Goal: Transaction & Acquisition: Purchase product/service

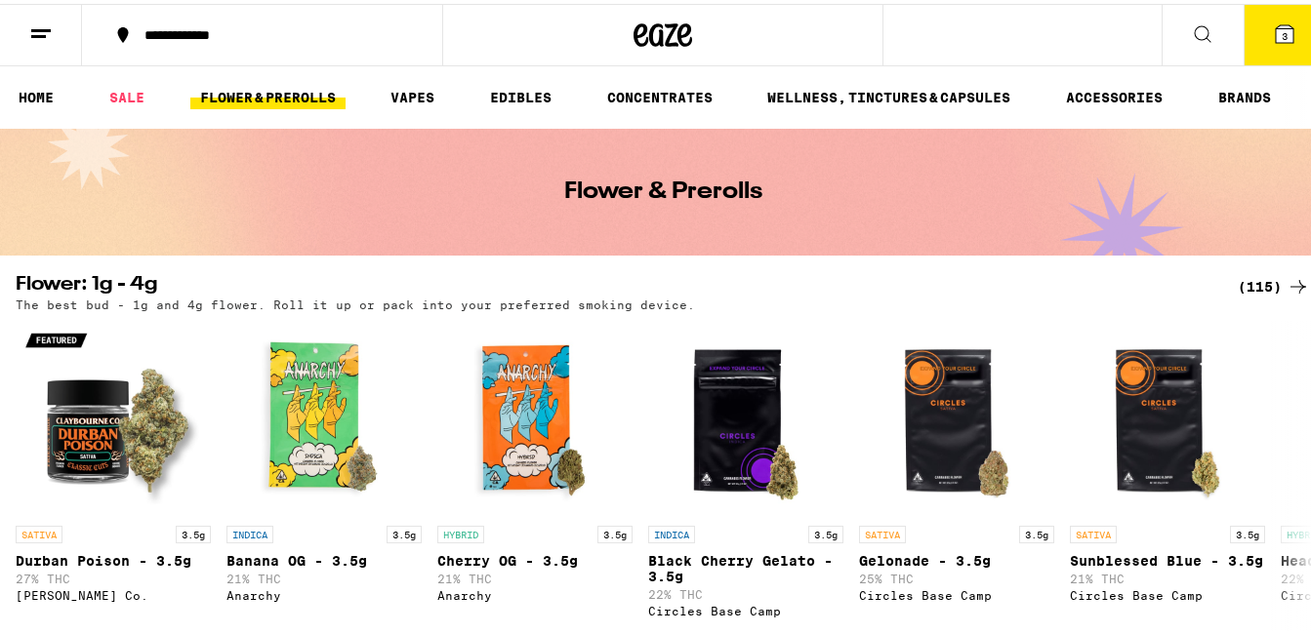
click at [1281, 28] on span "3" at bounding box center [1284, 32] width 6 height 12
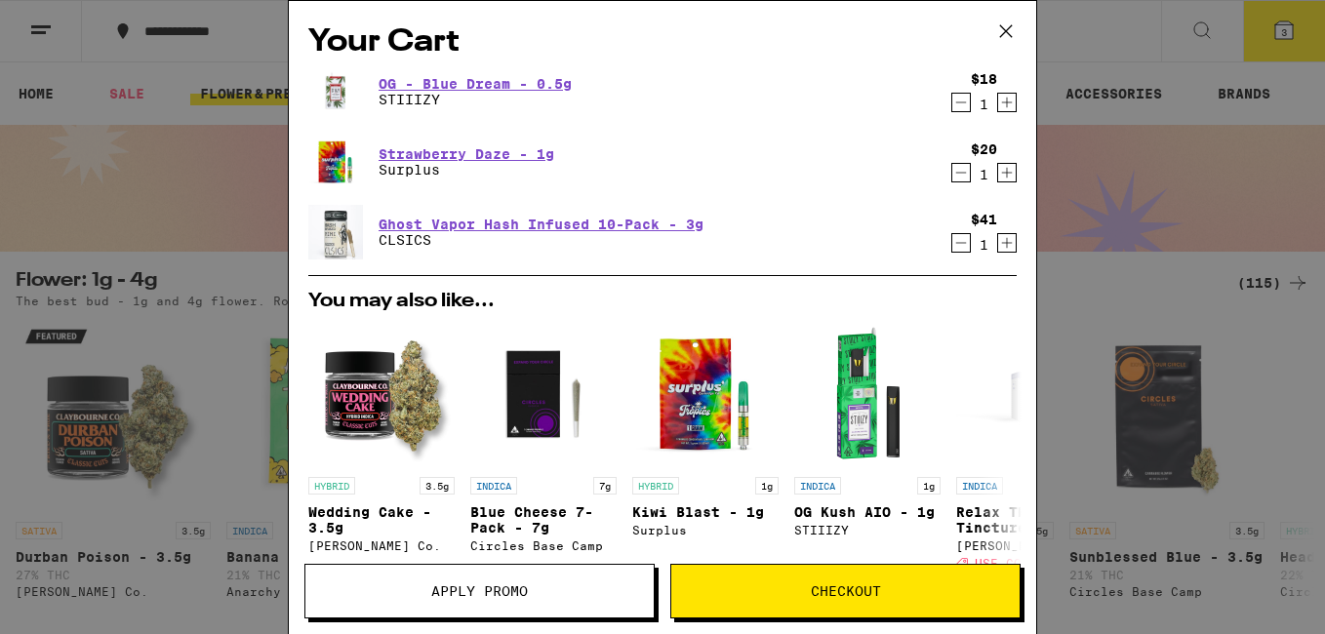
click at [952, 102] on icon "Decrement" at bounding box center [961, 102] width 18 height 23
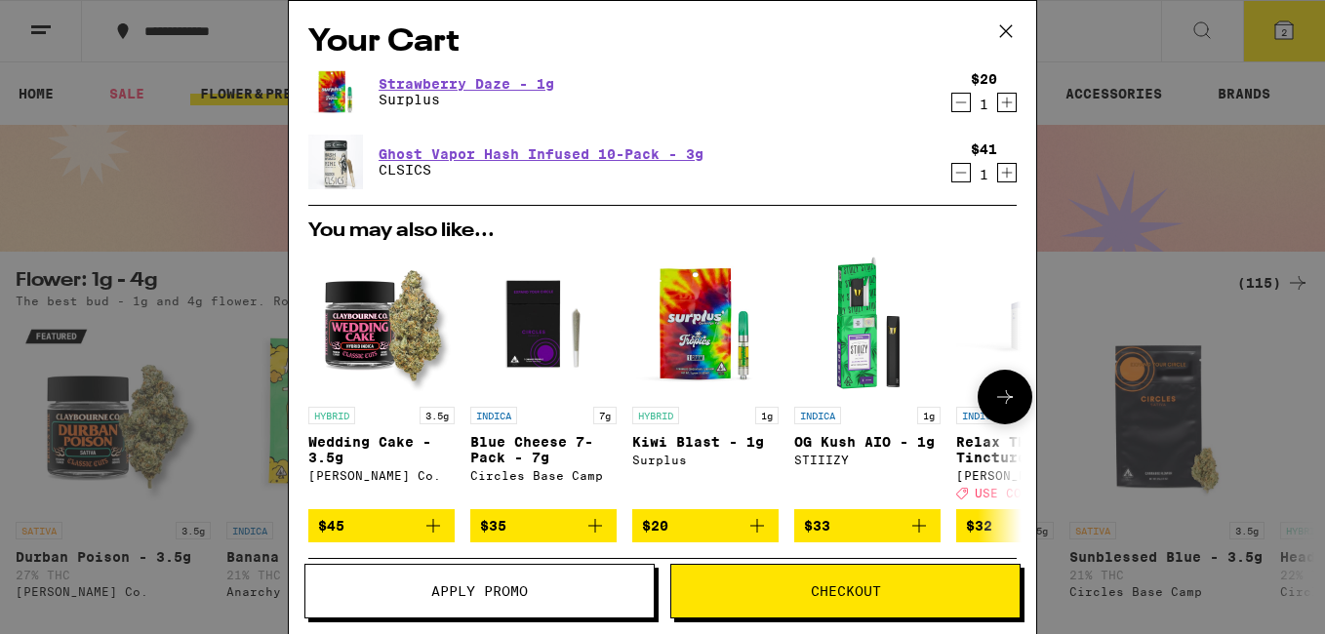
click at [338, 440] on p "Wedding Cake - 3.5g" at bounding box center [381, 449] width 146 height 31
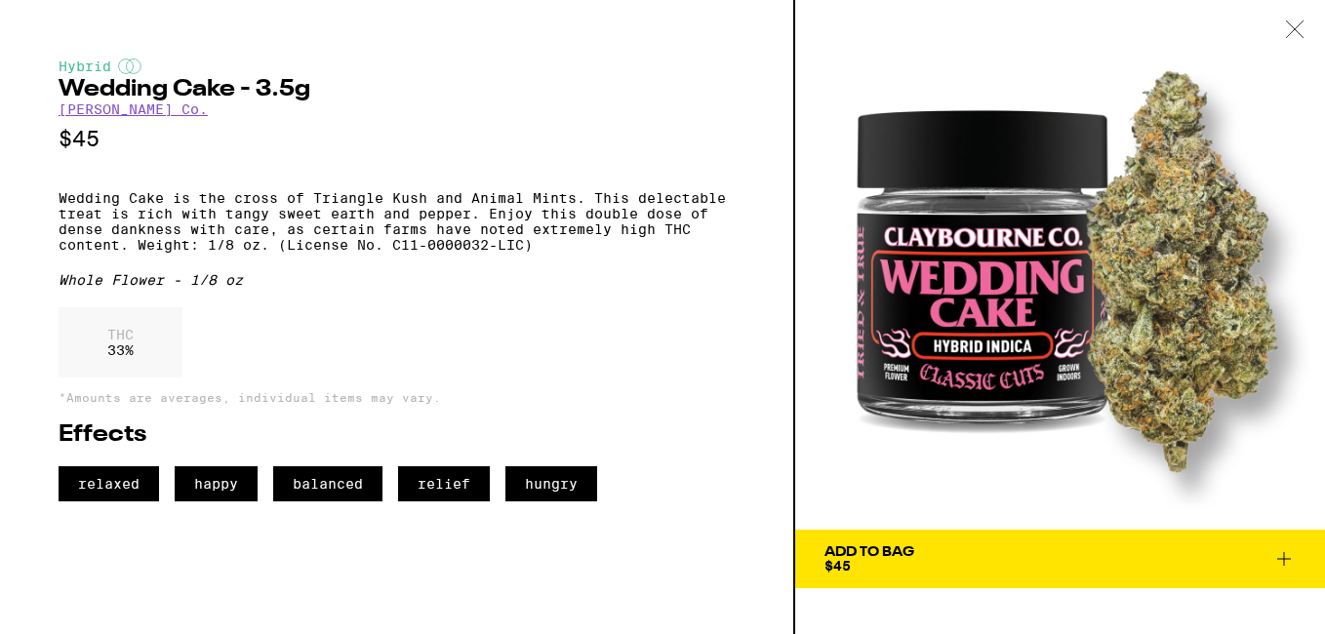
click at [989, 558] on span "Add To Bag $45" at bounding box center [1060, 559] width 471 height 27
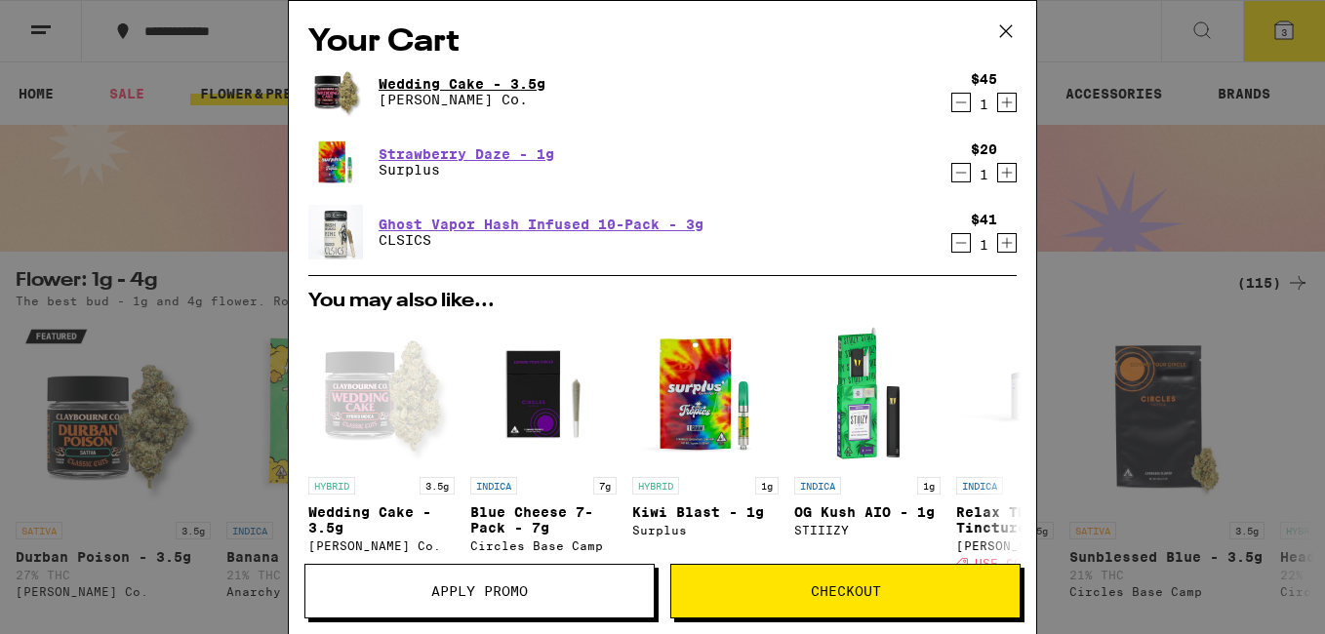
click at [430, 84] on link "Wedding Cake - 3.5g" at bounding box center [462, 84] width 167 height 16
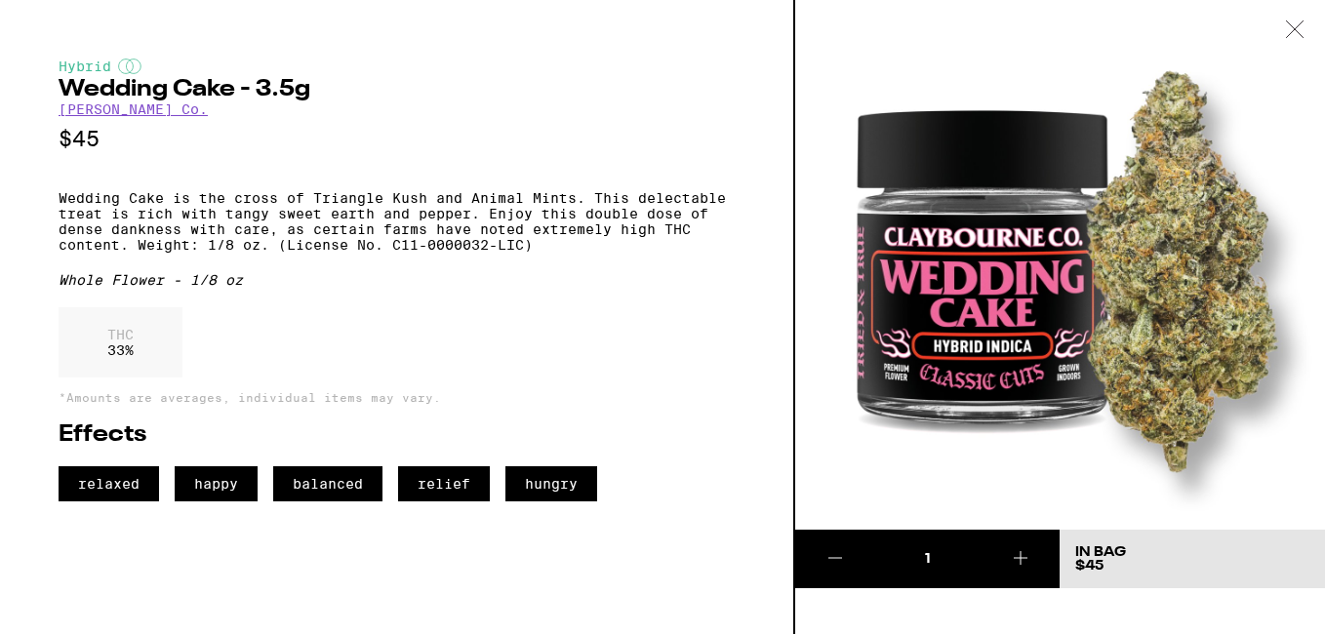
click at [1298, 28] on icon at bounding box center [1295, 29] width 20 height 18
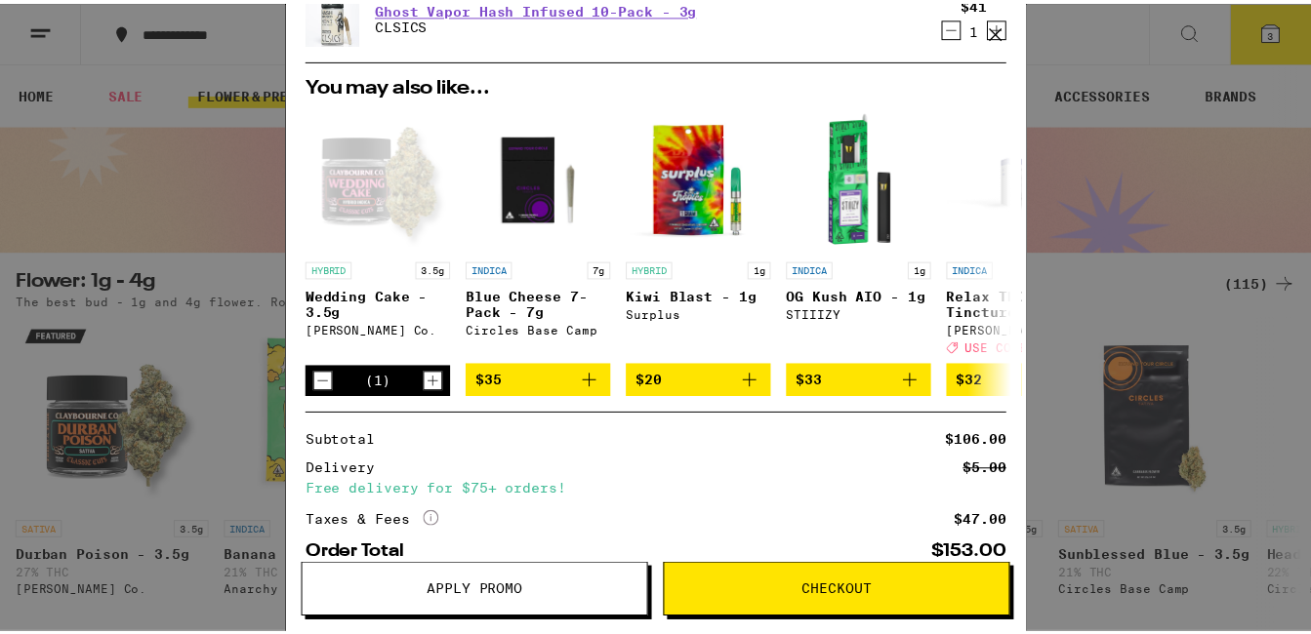
scroll to position [337, 0]
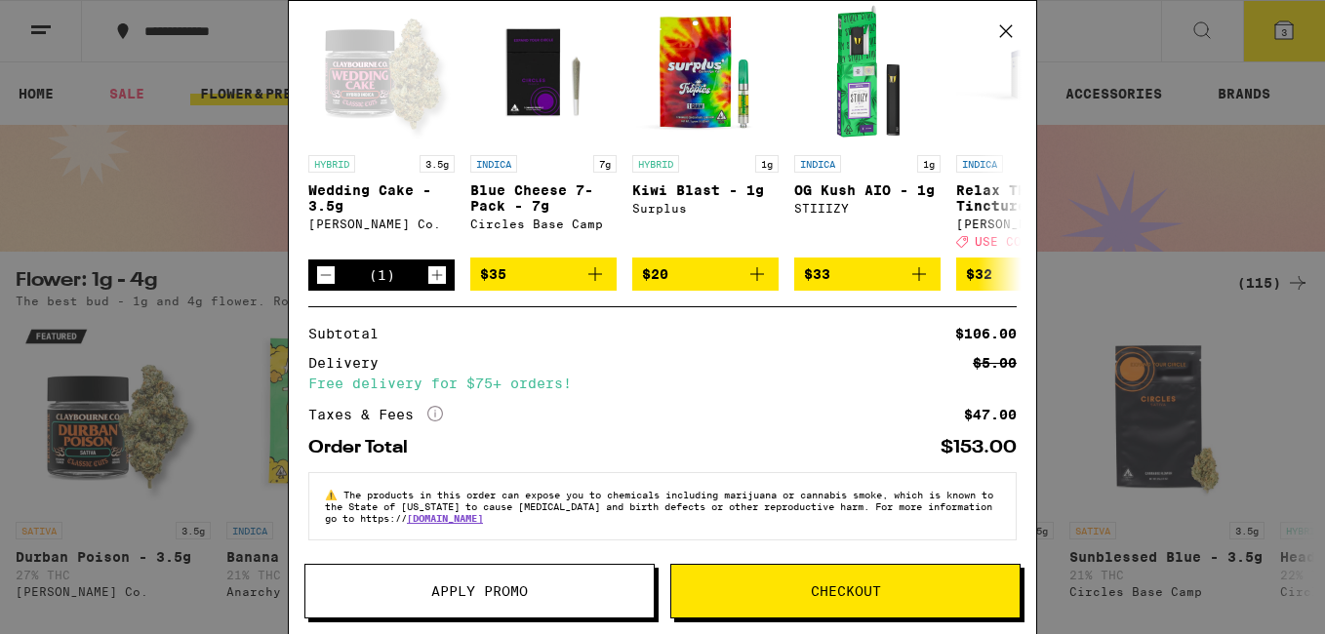
click at [846, 580] on button "Checkout" at bounding box center [845, 591] width 350 height 55
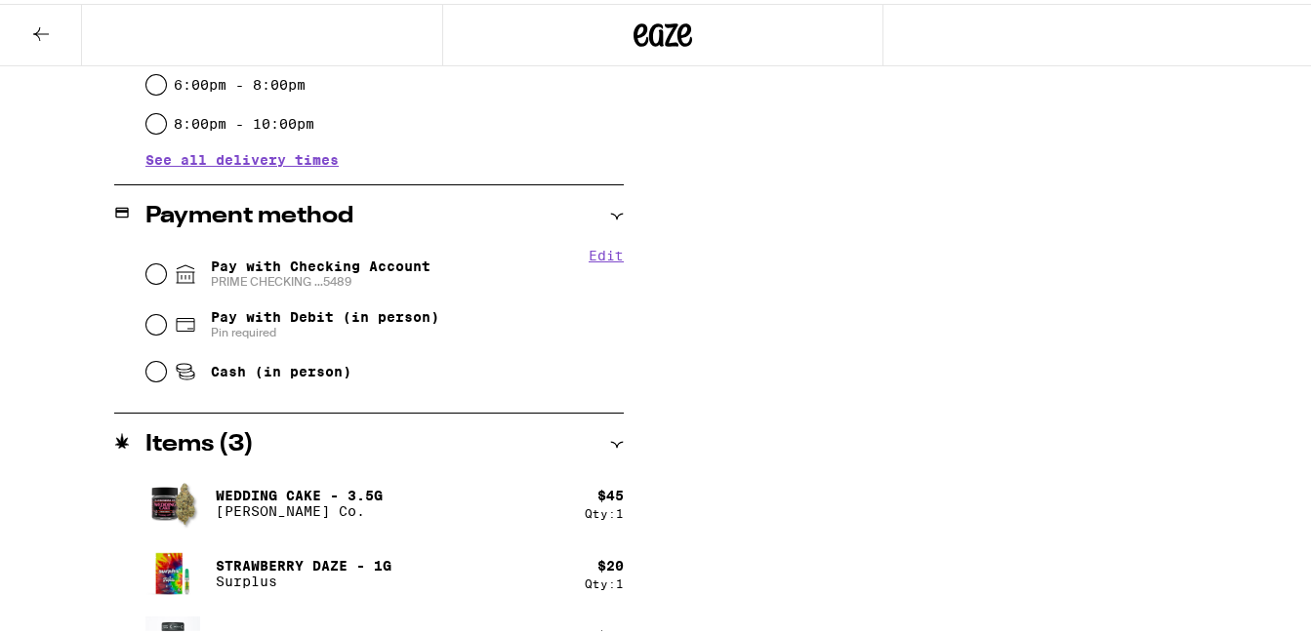
scroll to position [690, 0]
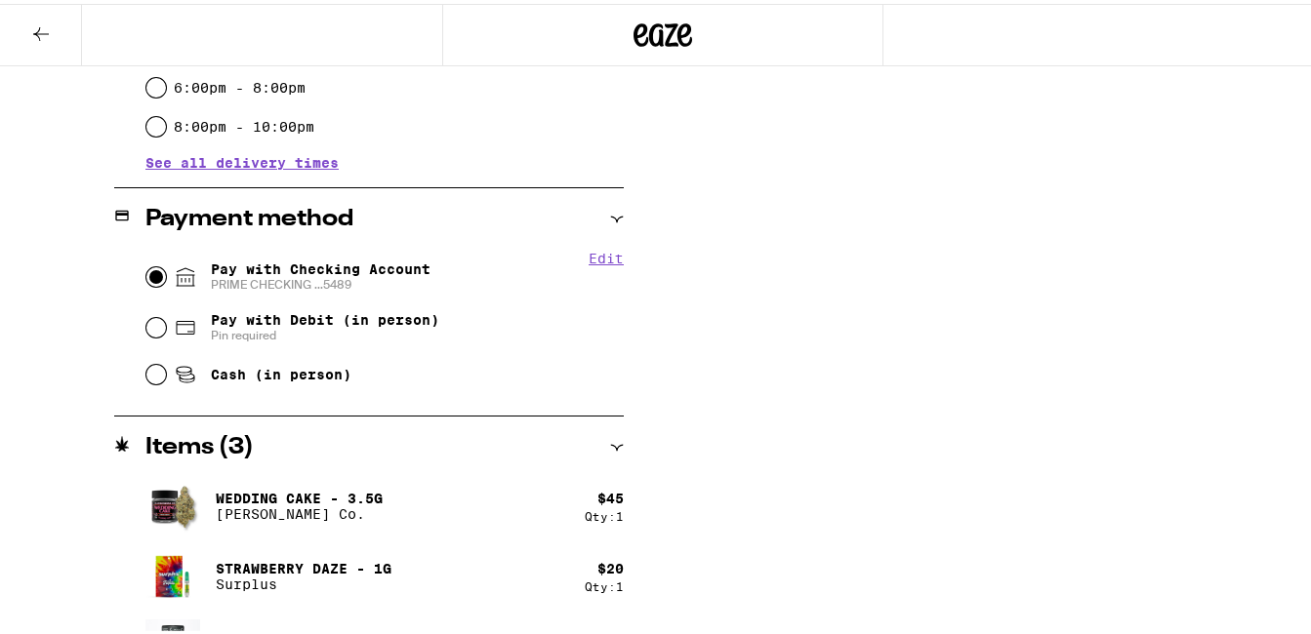
click at [156, 276] on input "Pay with Checking Account PRIME CHECKING ...5489" at bounding box center [156, 273] width 20 height 20
radio input "true"
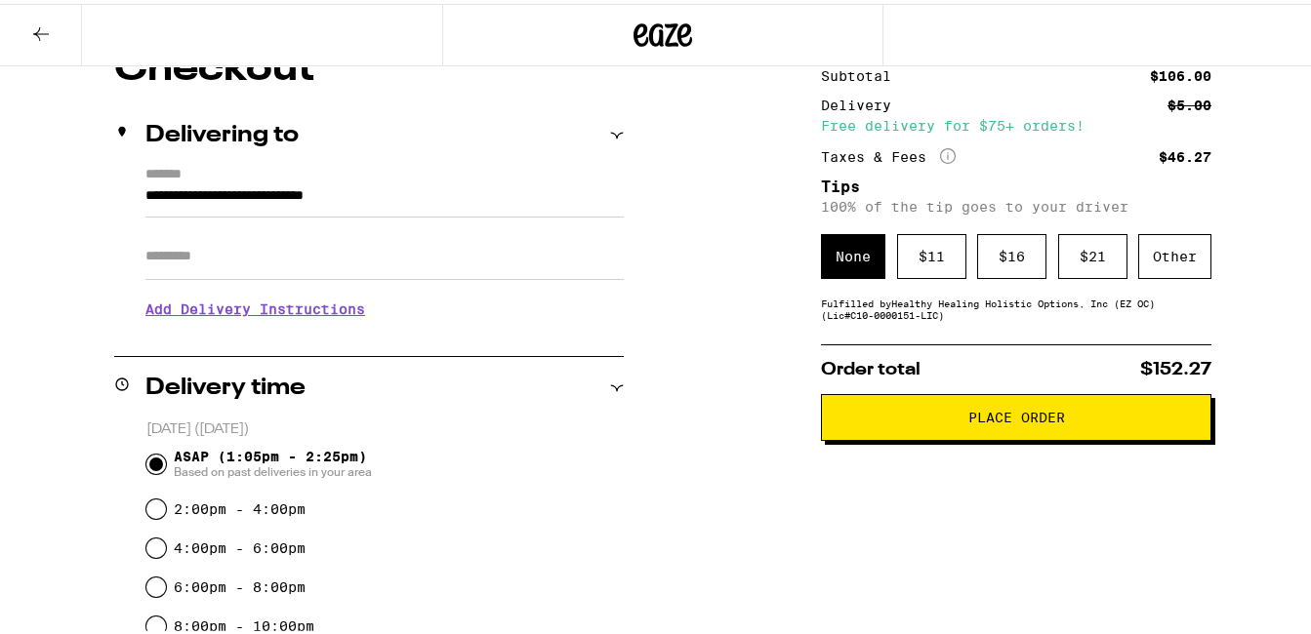
scroll to position [0, 0]
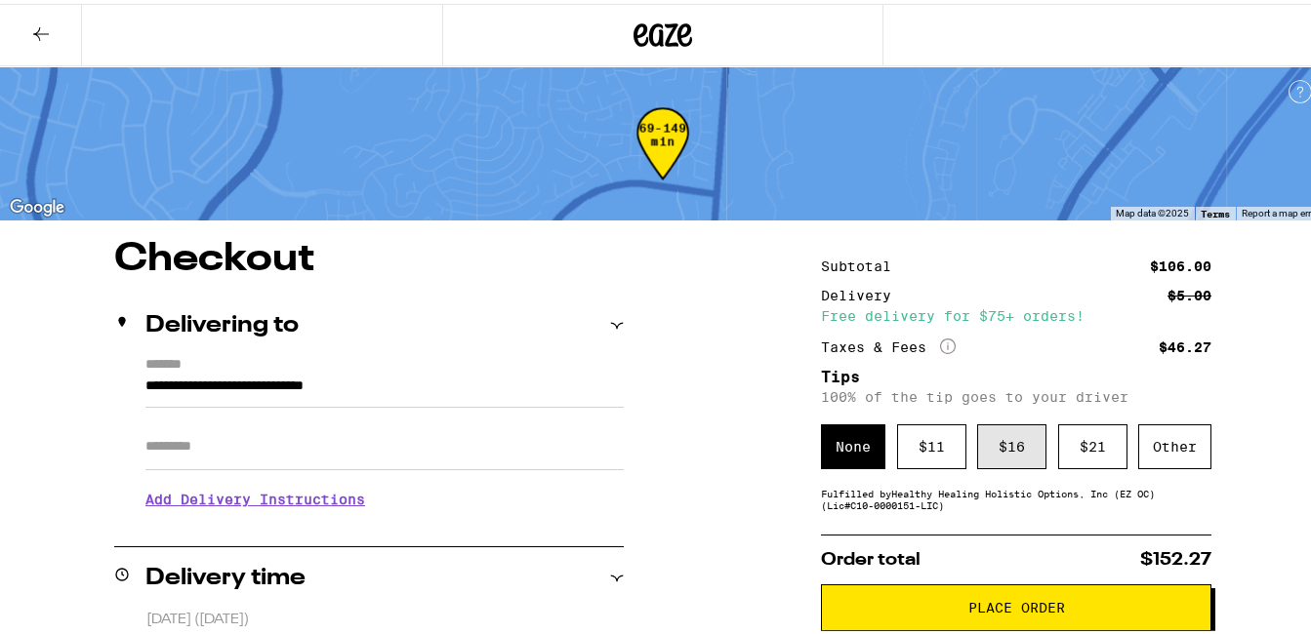
click at [997, 447] on div "$ 16" at bounding box center [1011, 443] width 69 height 45
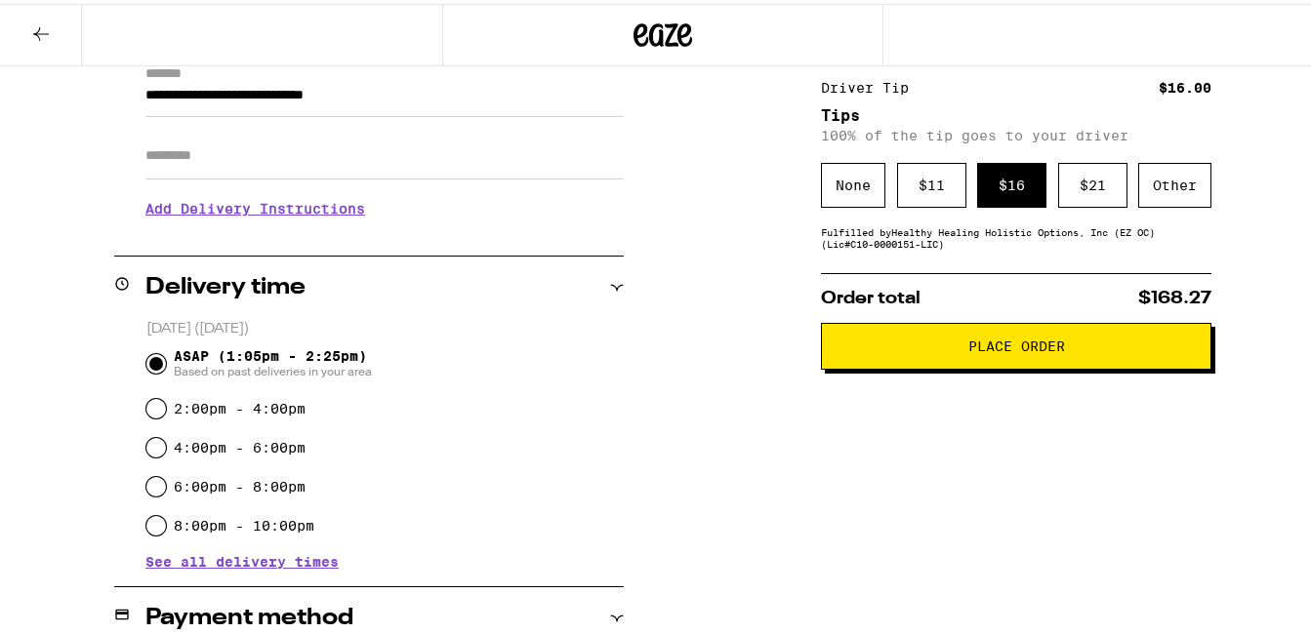
scroll to position [281, 0]
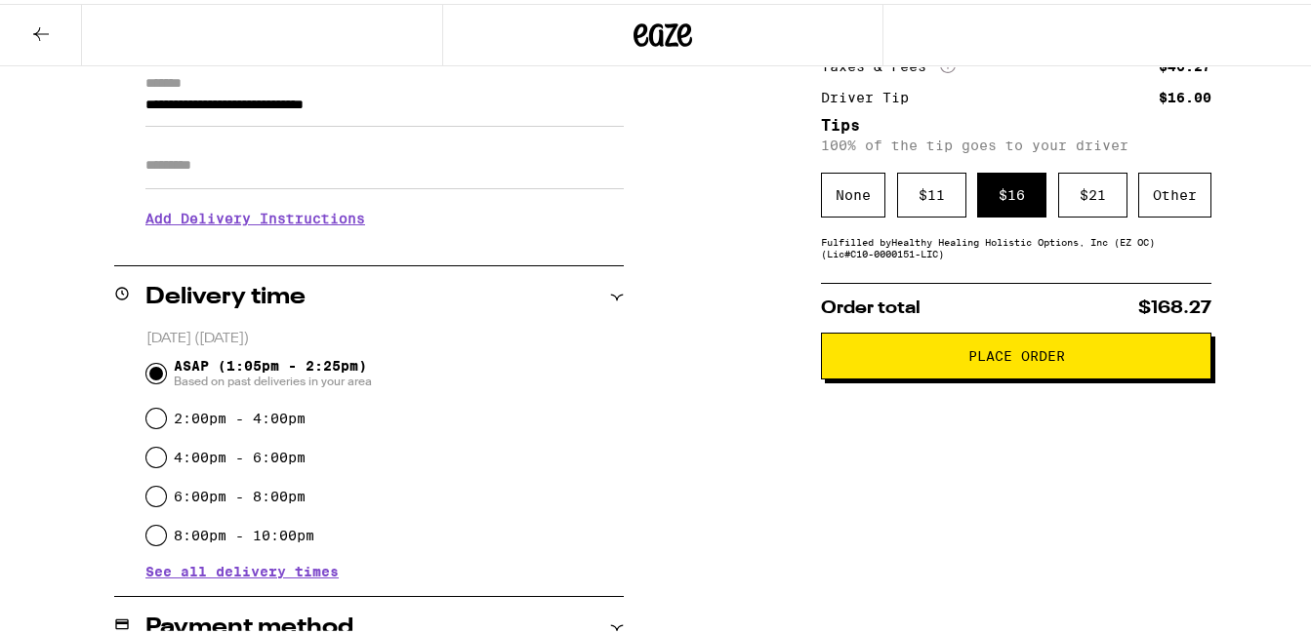
click at [995, 359] on span "Place Order" at bounding box center [1016, 352] width 97 height 14
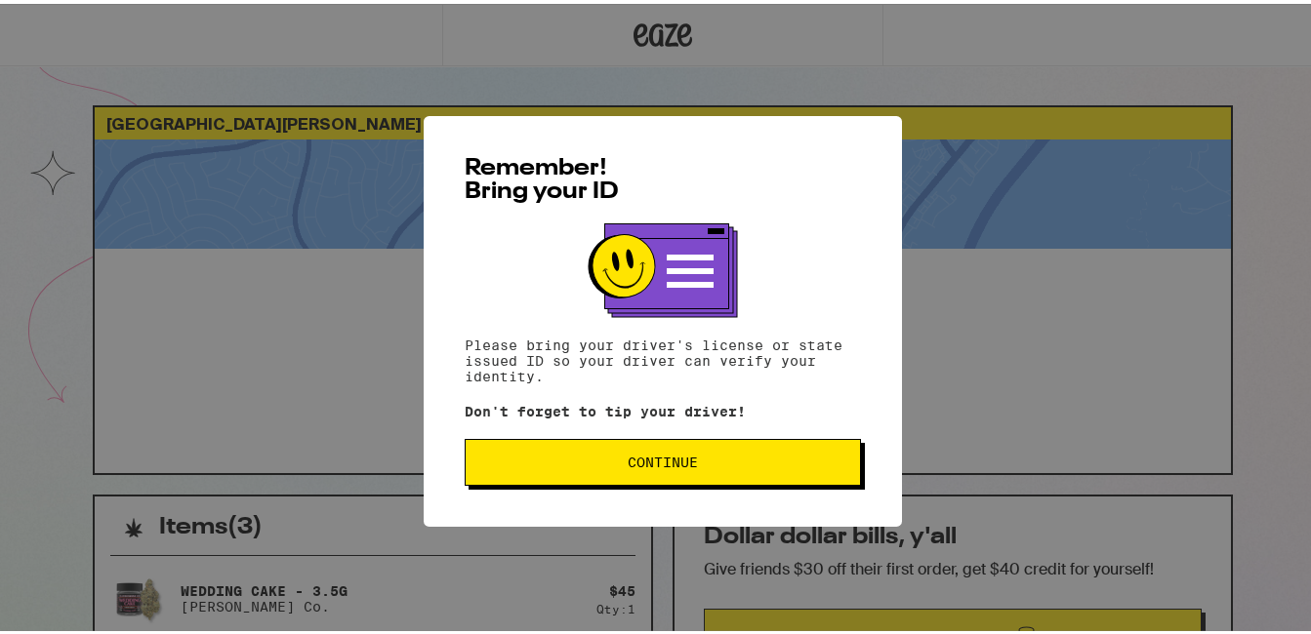
click at [657, 466] on span "Continue" at bounding box center [663, 459] width 70 height 14
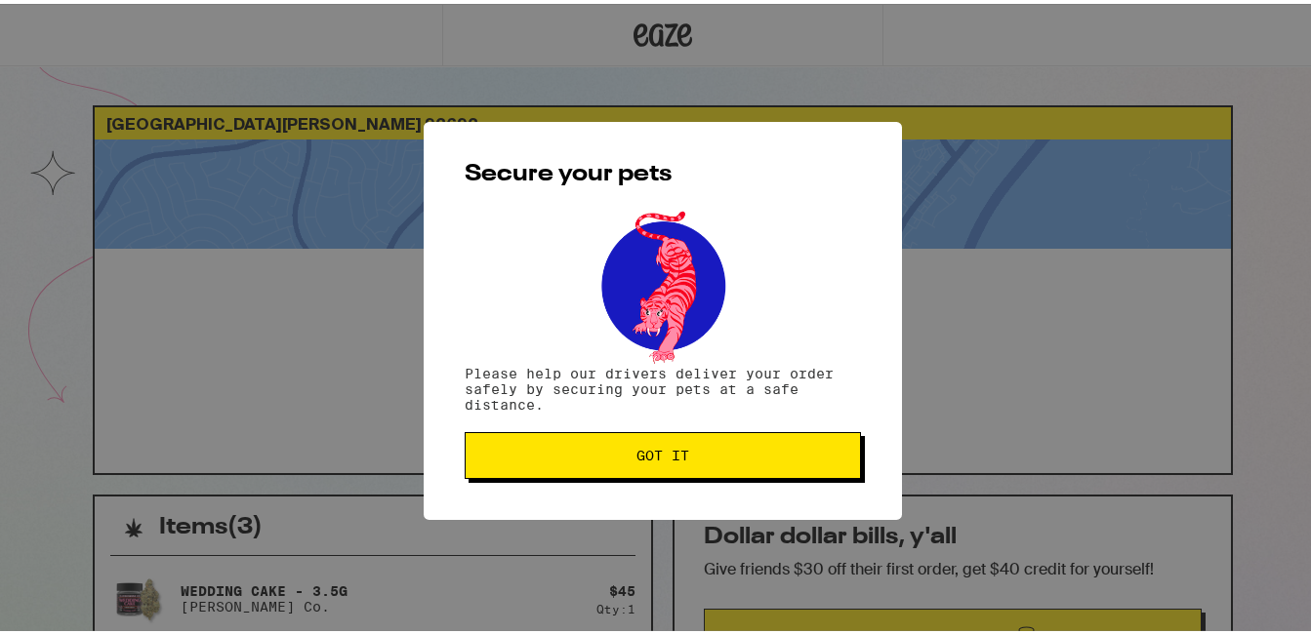
click at [669, 459] on span "Got it" at bounding box center [662, 452] width 53 height 14
